Goal: Task Accomplishment & Management: Manage account settings

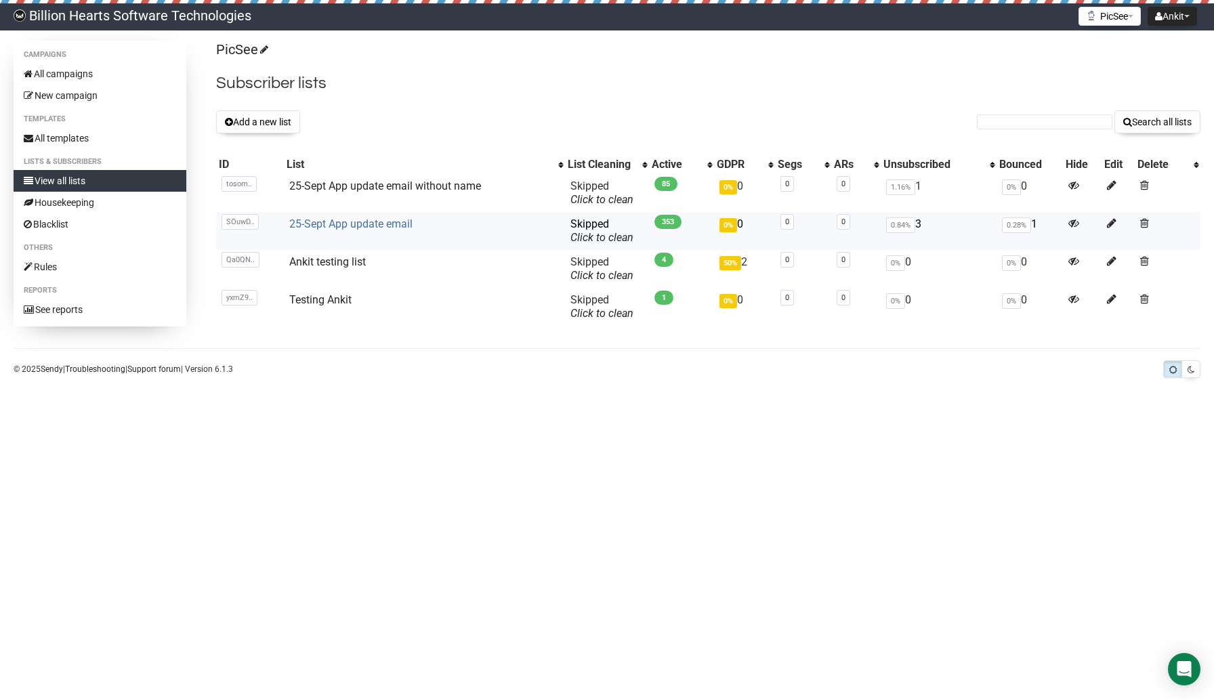
click at [379, 226] on link "25-Sept App update email" at bounding box center [350, 223] width 123 height 13
click at [363, 188] on link "25-Sept App update email without name" at bounding box center [385, 185] width 192 height 13
click at [336, 261] on link "Ankit testing list" at bounding box center [327, 261] width 77 height 13
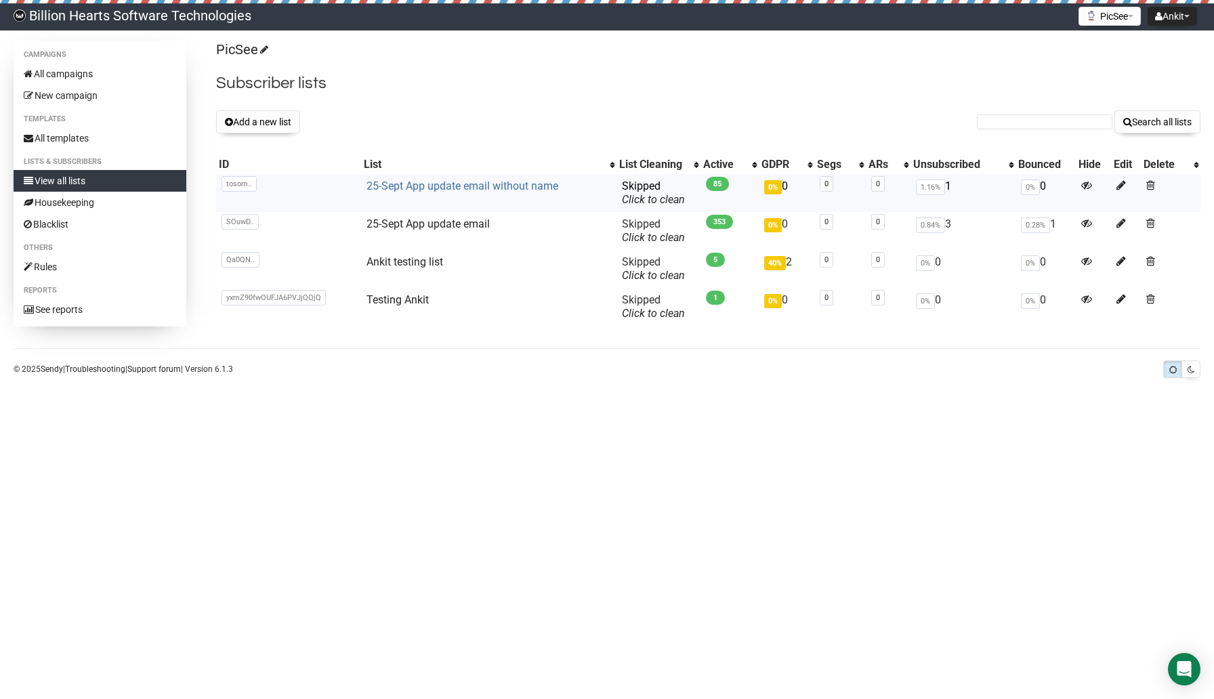
click at [418, 185] on link "25-Sept App update email without name" at bounding box center [462, 185] width 192 height 13
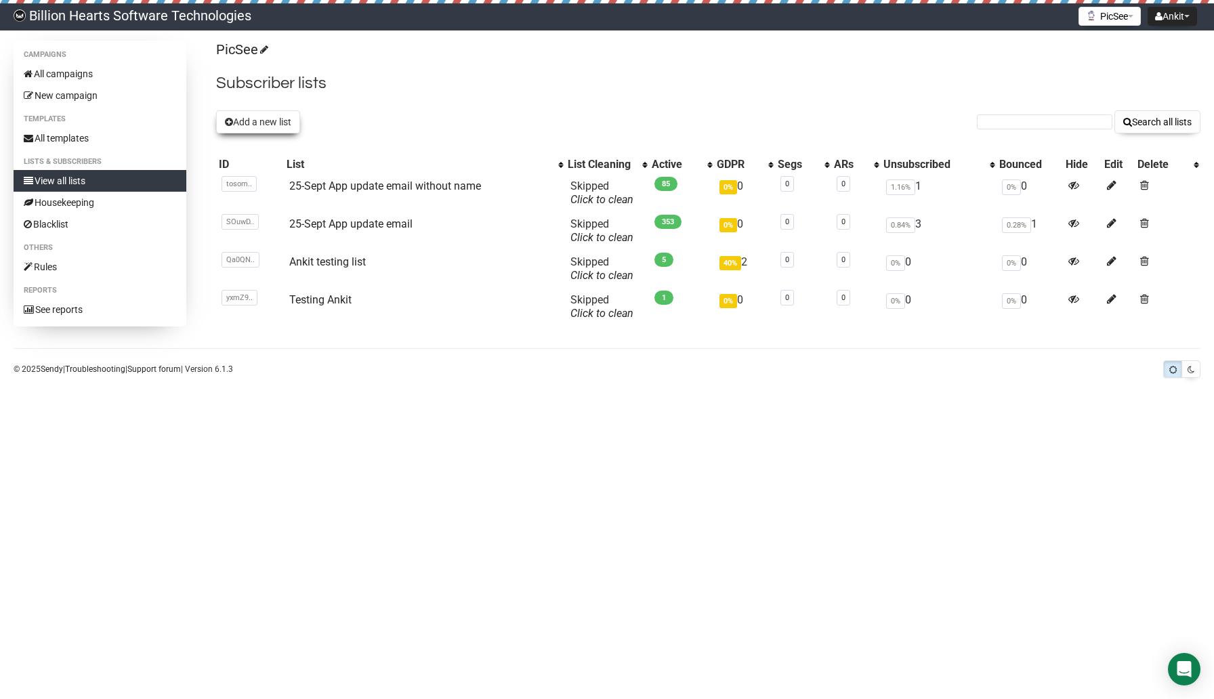
click at [271, 126] on button "Add a new list" at bounding box center [258, 121] width 84 height 23
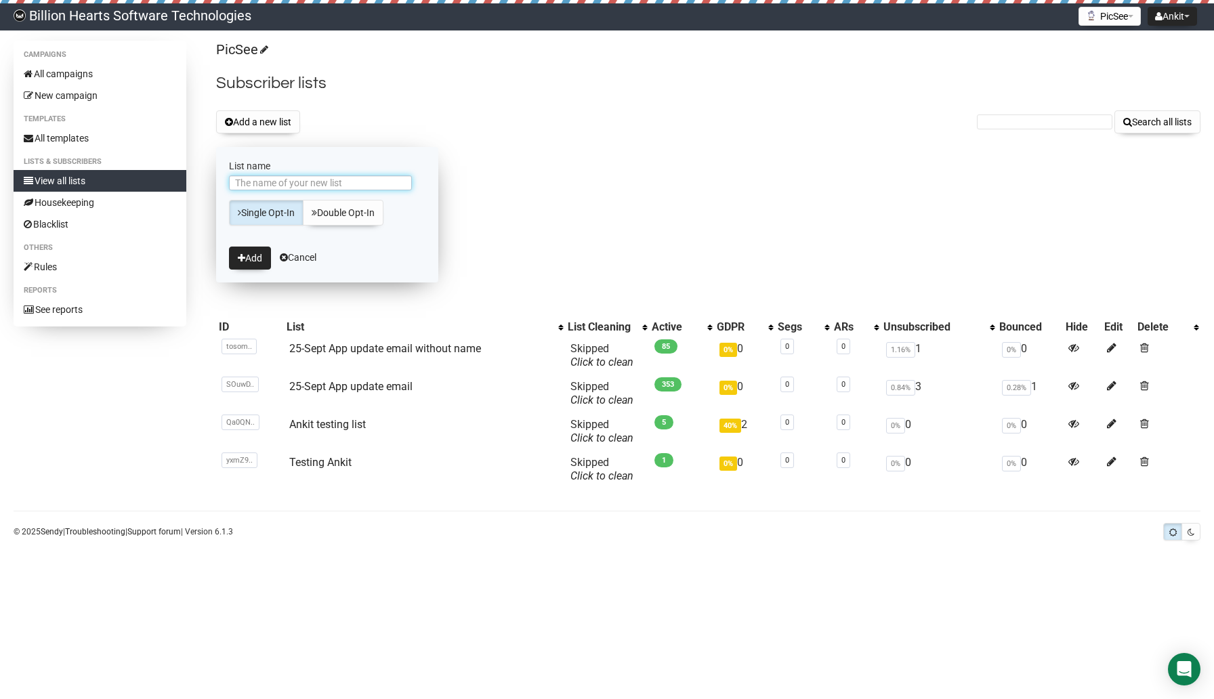
click at [319, 180] on input "List name" at bounding box center [320, 182] width 183 height 15
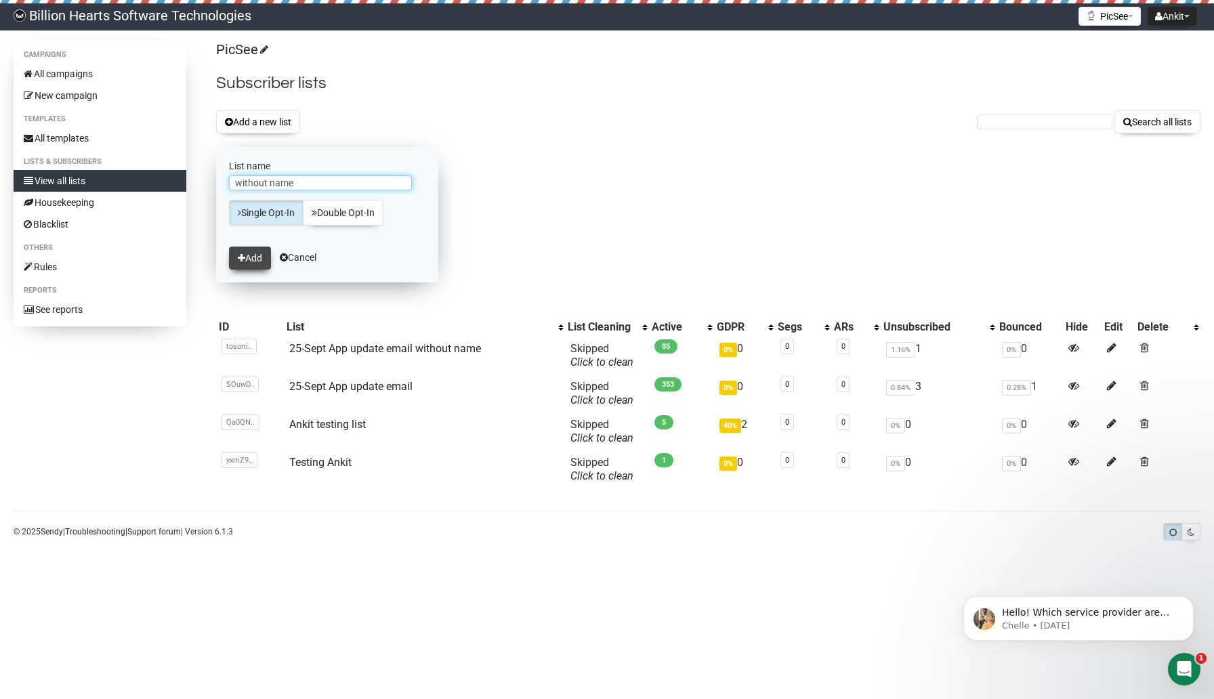
type input "without name"
click at [256, 261] on button "Add" at bounding box center [250, 258] width 42 height 23
